Goal: Task Accomplishment & Management: Use online tool/utility

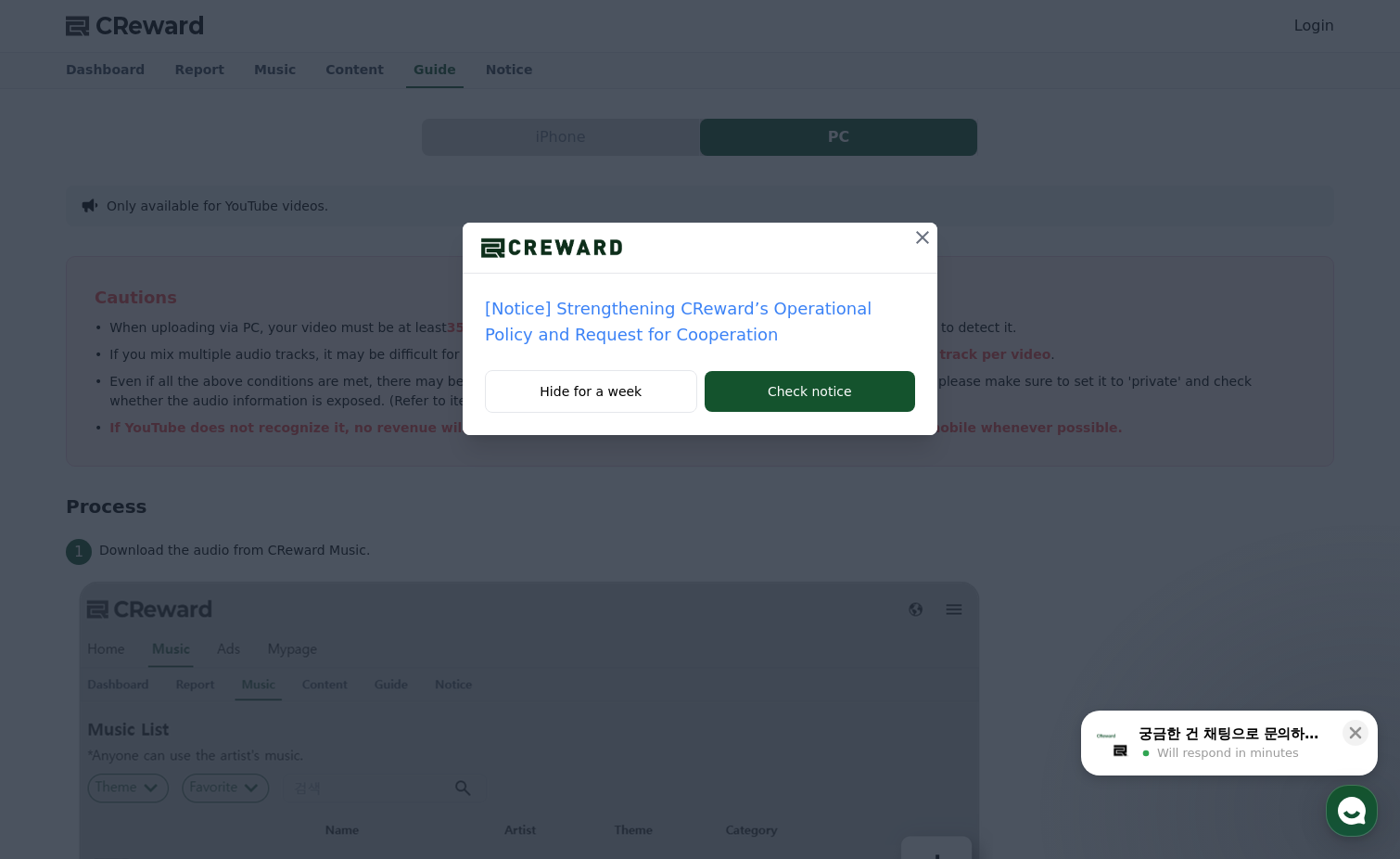
drag, startPoint x: 612, startPoint y: 389, endPoint x: 794, endPoint y: 327, distance: 192.3
click at [612, 389] on button "Hide for a week" at bounding box center [591, 392] width 212 height 42
click at [592, 406] on button "Hide for a week" at bounding box center [591, 392] width 212 height 42
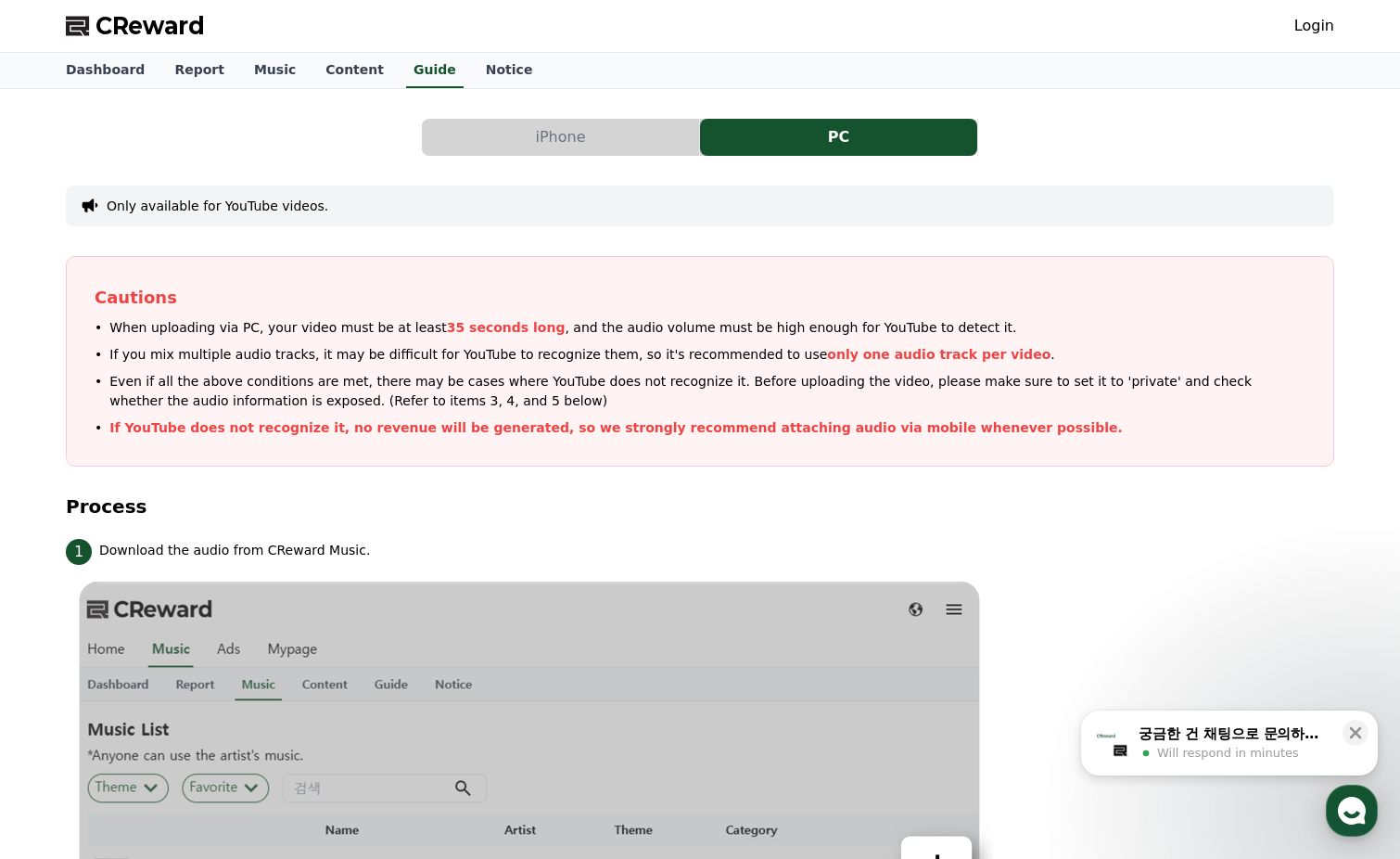
click at [1304, 25] on link "Login" at bounding box center [1314, 25] width 40 height 22
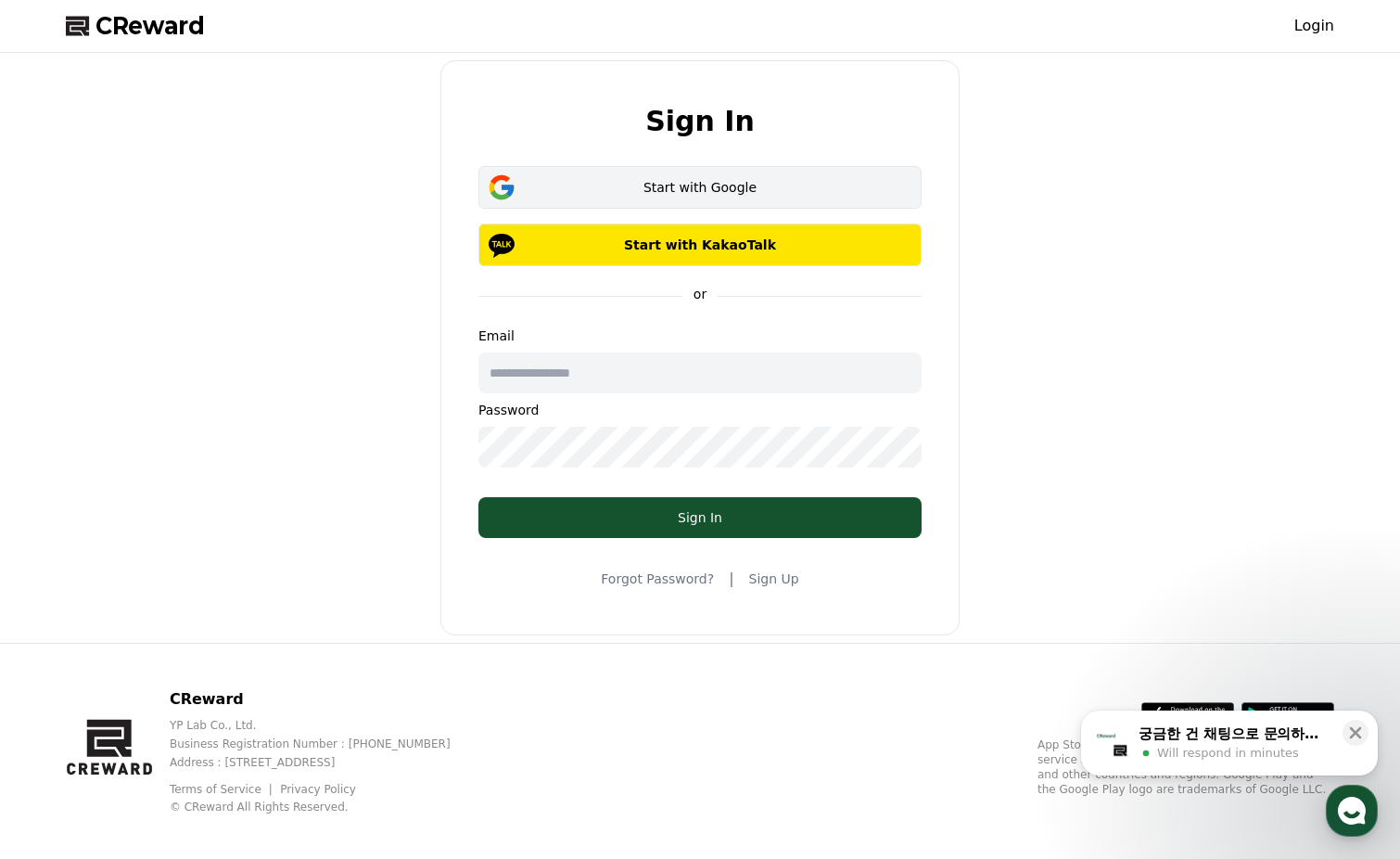
click at [748, 184] on div "Start with Google" at bounding box center [700, 187] width 390 height 18
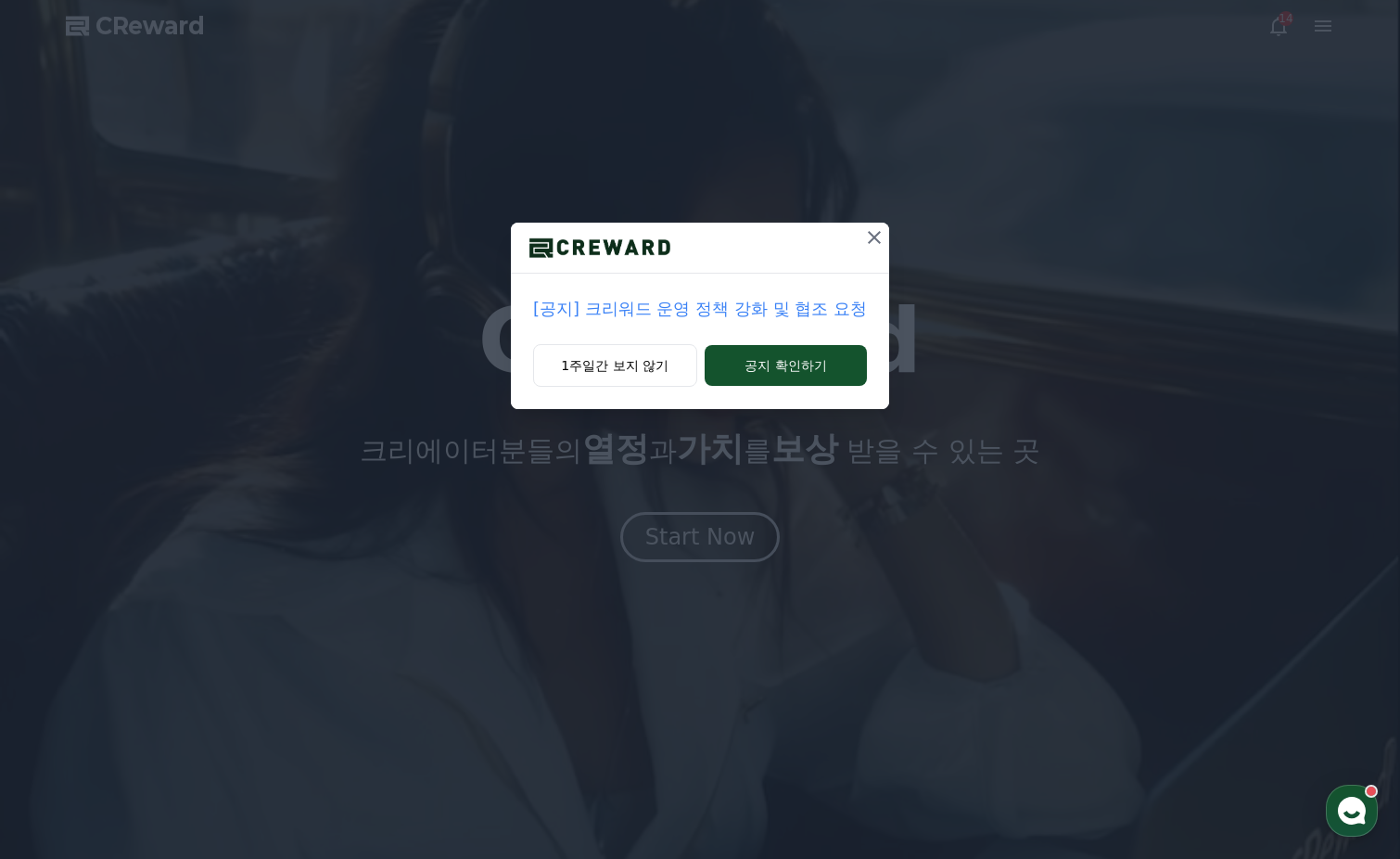
click at [873, 242] on icon at bounding box center [874, 237] width 22 height 22
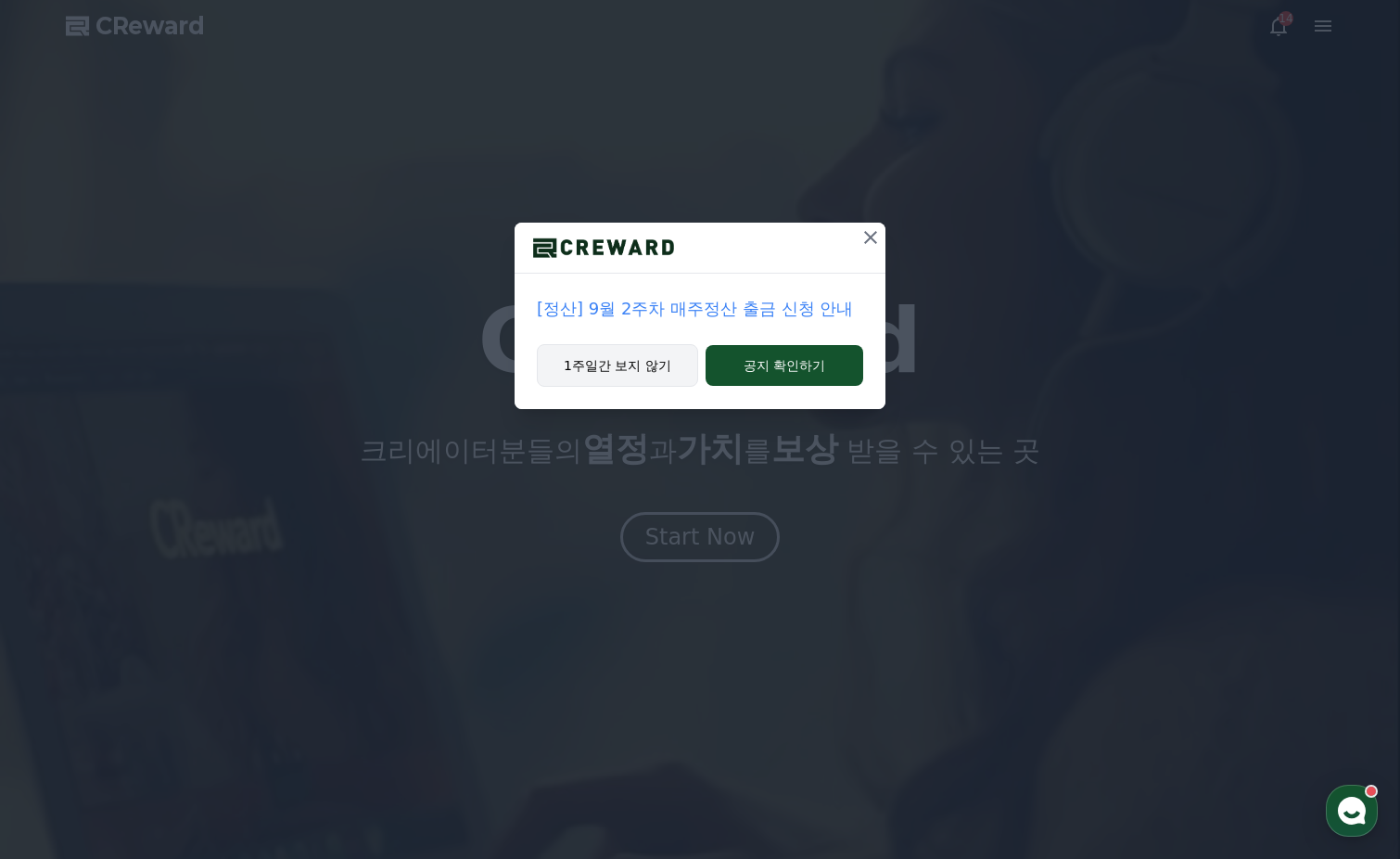
click at [648, 364] on button "1주일간 보지 않기" at bounding box center [618, 366] width 161 height 42
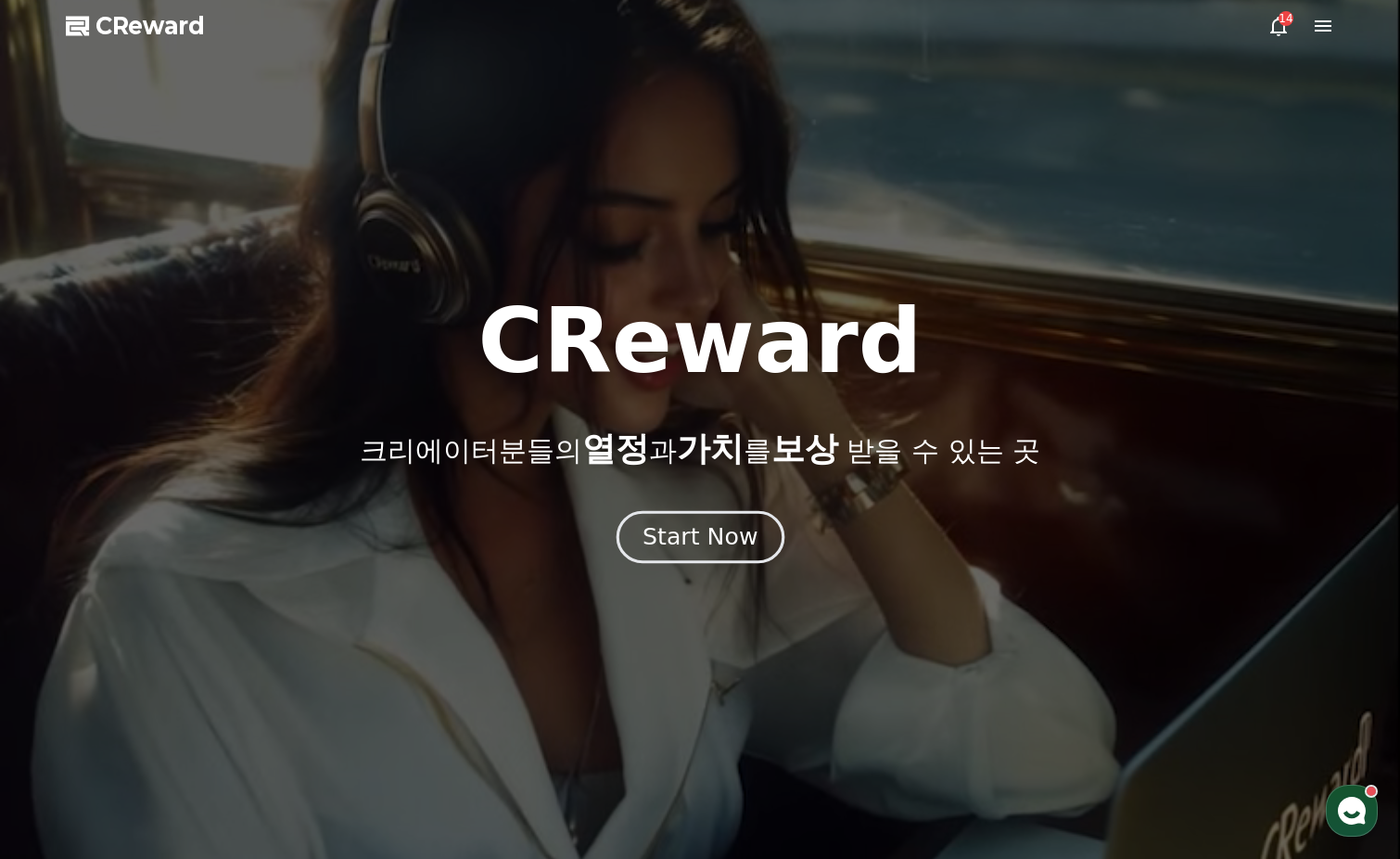
click at [696, 534] on div "Start Now" at bounding box center [700, 537] width 115 height 32
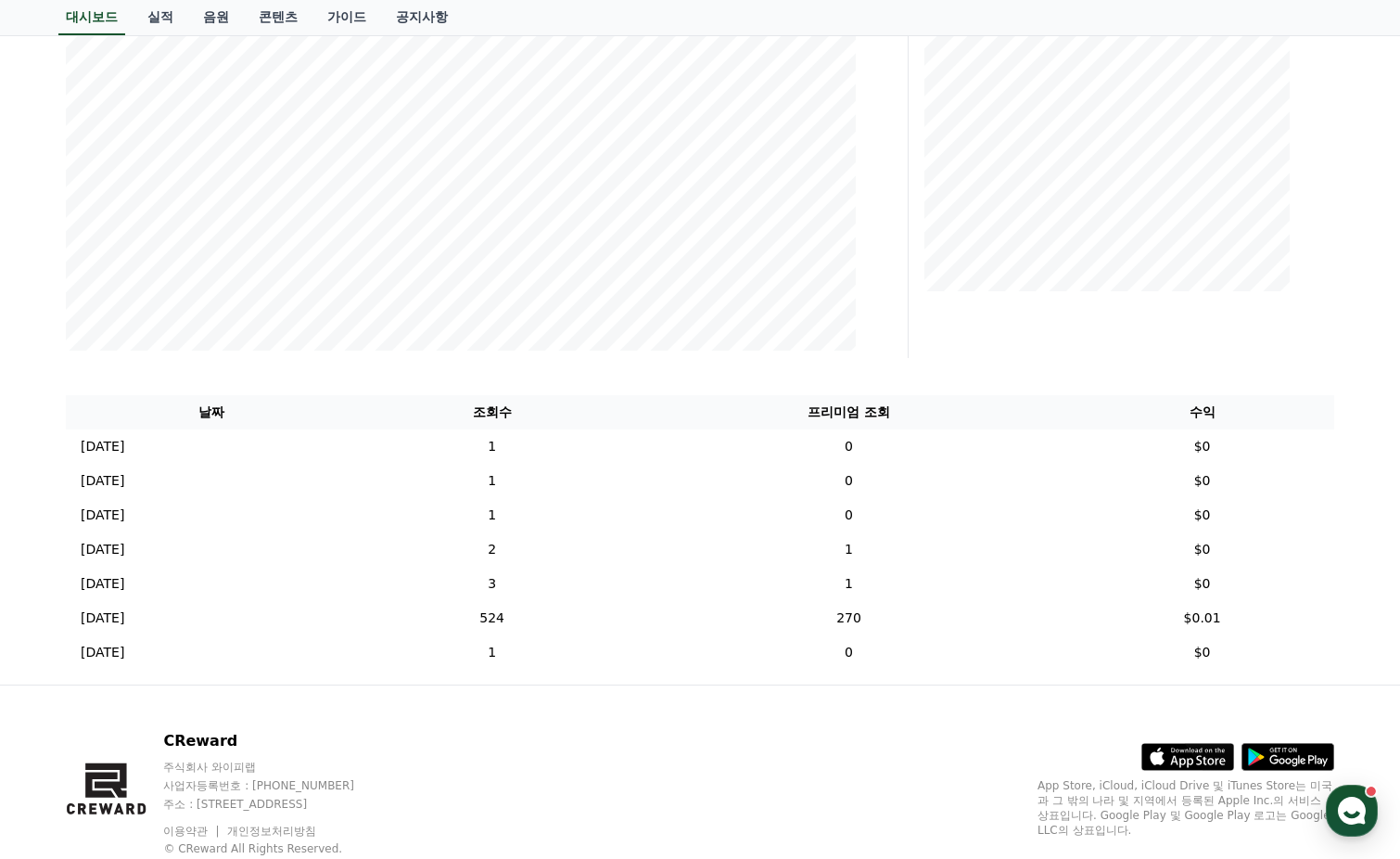
scroll to position [439, 0]
